Goal: Complete application form: Complete application form

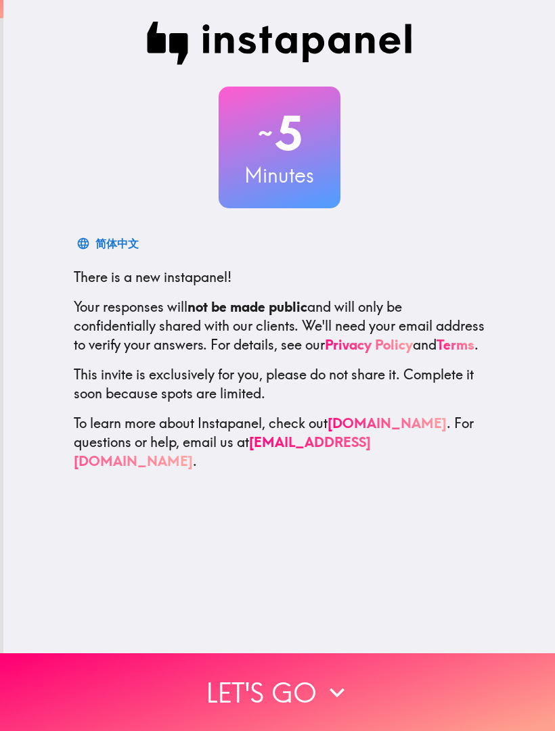
click at [293, 695] on button "Let's go" at bounding box center [277, 693] width 555 height 78
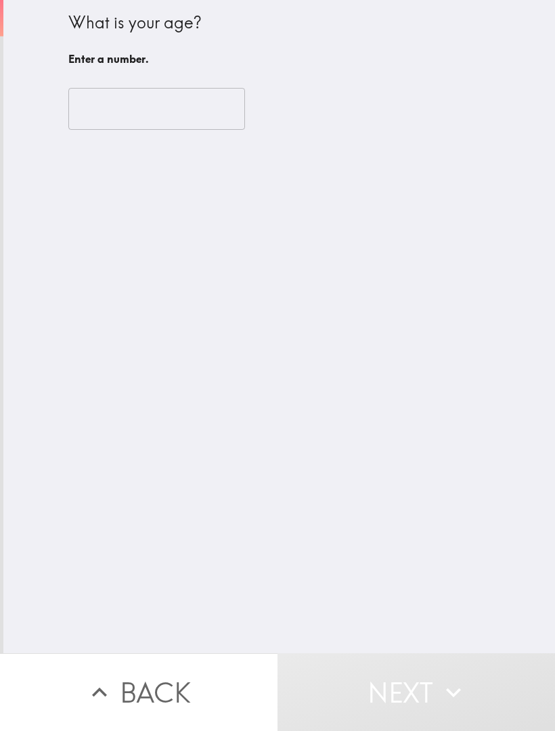
click at [193, 112] on input "number" at bounding box center [156, 109] width 177 height 42
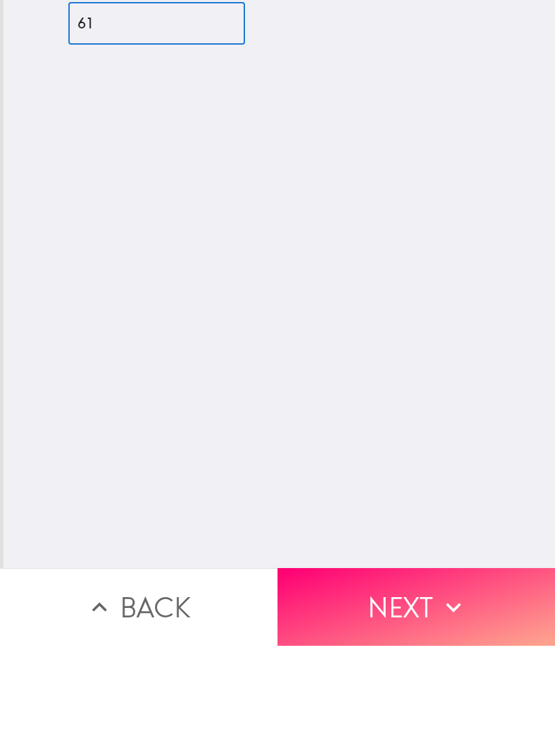
type input "61"
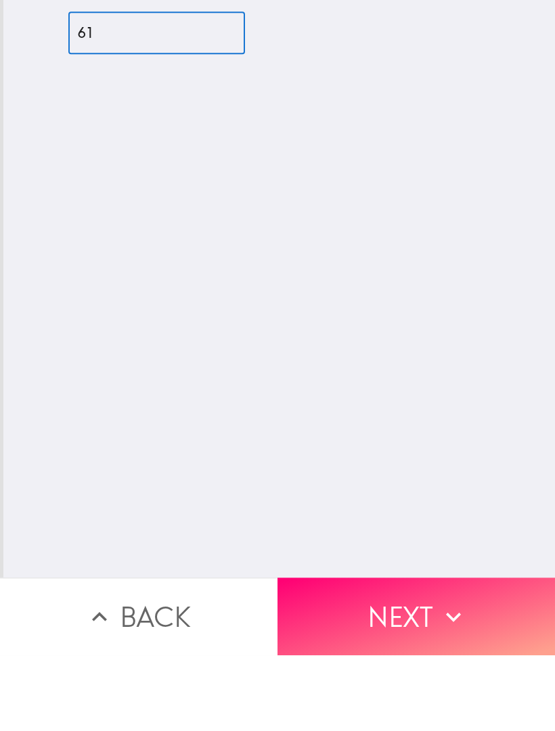
click at [421, 654] on button "Next" at bounding box center [415, 693] width 277 height 78
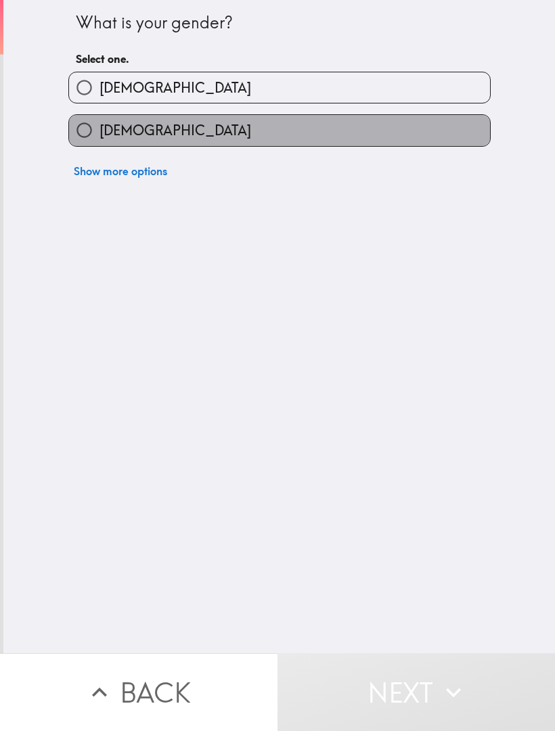
click at [308, 137] on label "[DEMOGRAPHIC_DATA]" at bounding box center [279, 130] width 421 height 30
click at [99, 137] on input "[DEMOGRAPHIC_DATA]" at bounding box center [84, 130] width 30 height 30
radio input "true"
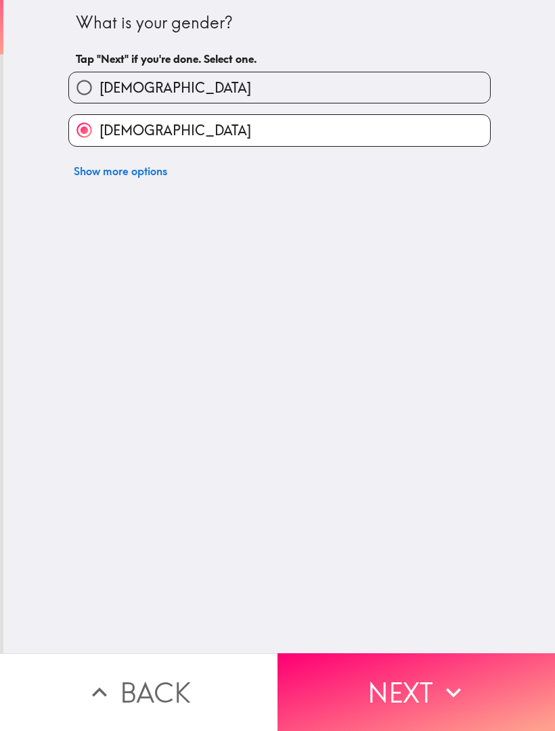
click at [373, 685] on button "Next" at bounding box center [415, 693] width 277 height 78
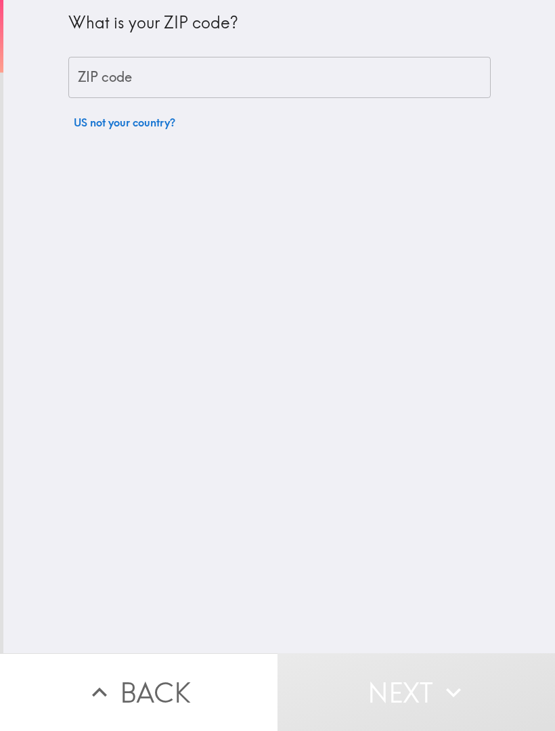
click at [269, 83] on input "ZIP code" at bounding box center [279, 78] width 422 height 42
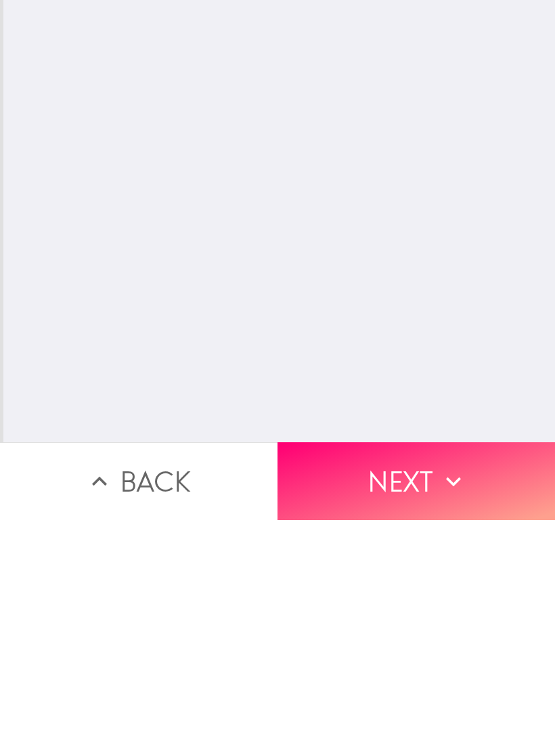
type input "91741"
click at [419, 654] on button "Next" at bounding box center [415, 693] width 277 height 78
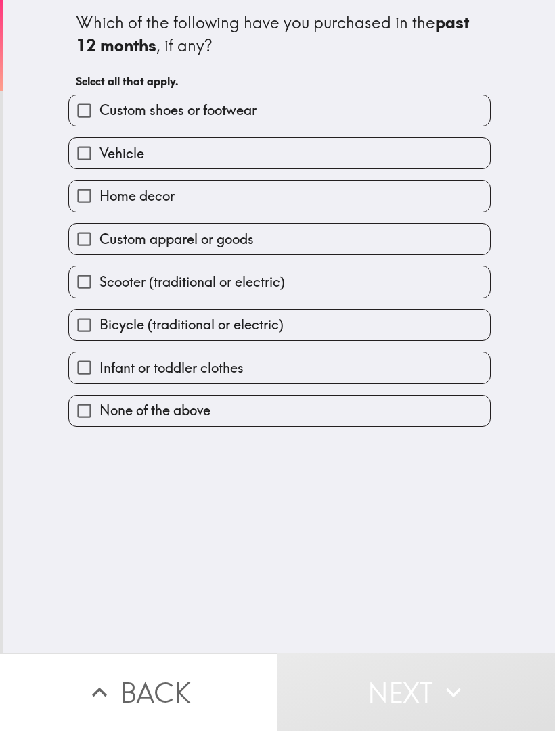
click at [414, 374] on label "Infant or toddler clothes" at bounding box center [279, 367] width 421 height 30
click at [99, 374] on input "Infant or toddler clothes" at bounding box center [84, 367] width 30 height 30
checkbox input "true"
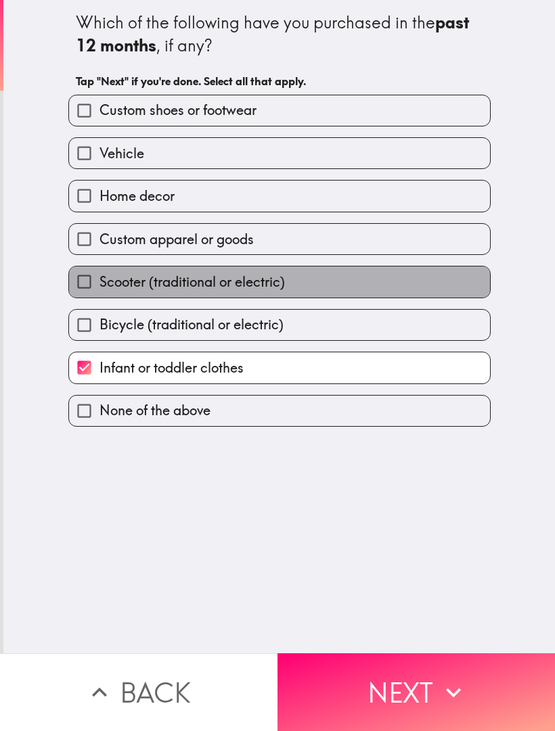
click at [402, 283] on label "Scooter (traditional or electric)" at bounding box center [279, 282] width 421 height 30
click at [99, 283] on input "Scooter (traditional or electric)" at bounding box center [84, 282] width 30 height 30
checkbox input "true"
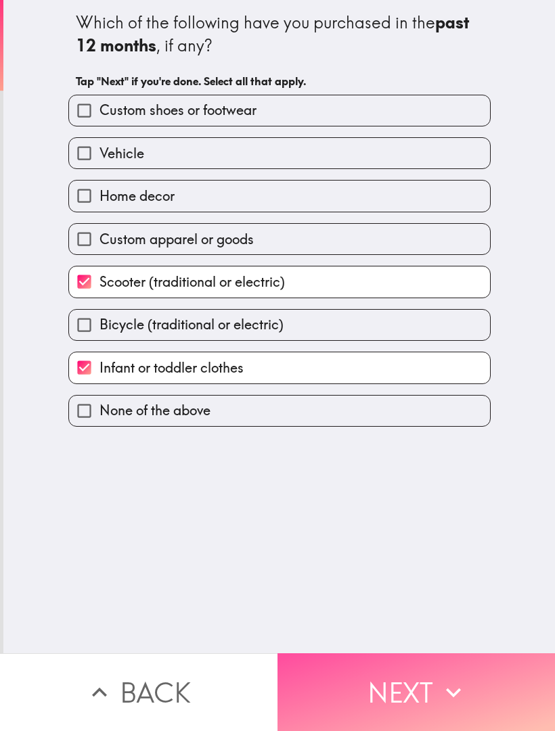
click at [355, 684] on button "Next" at bounding box center [415, 693] width 277 height 78
